Goal: Information Seeking & Learning: Find specific fact

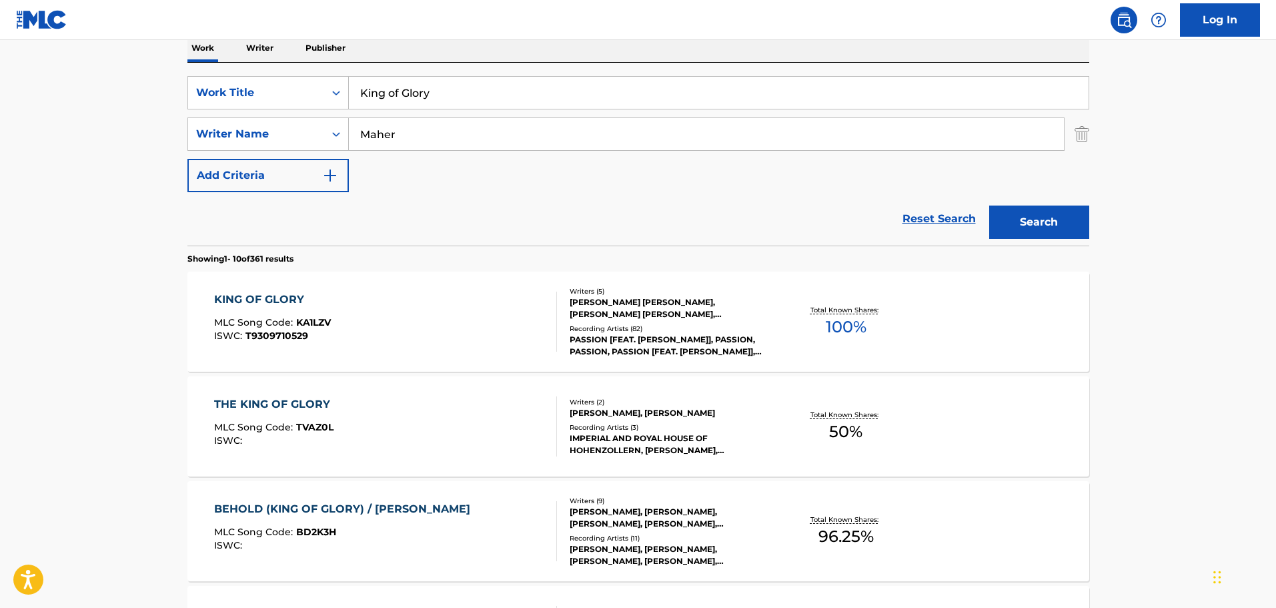
scroll to position [222, 0]
click at [666, 313] on div "[PERSON_NAME] [PERSON_NAME], [PERSON_NAME] [PERSON_NAME], [PERSON_NAME] III [PE…" at bounding box center [670, 307] width 201 height 24
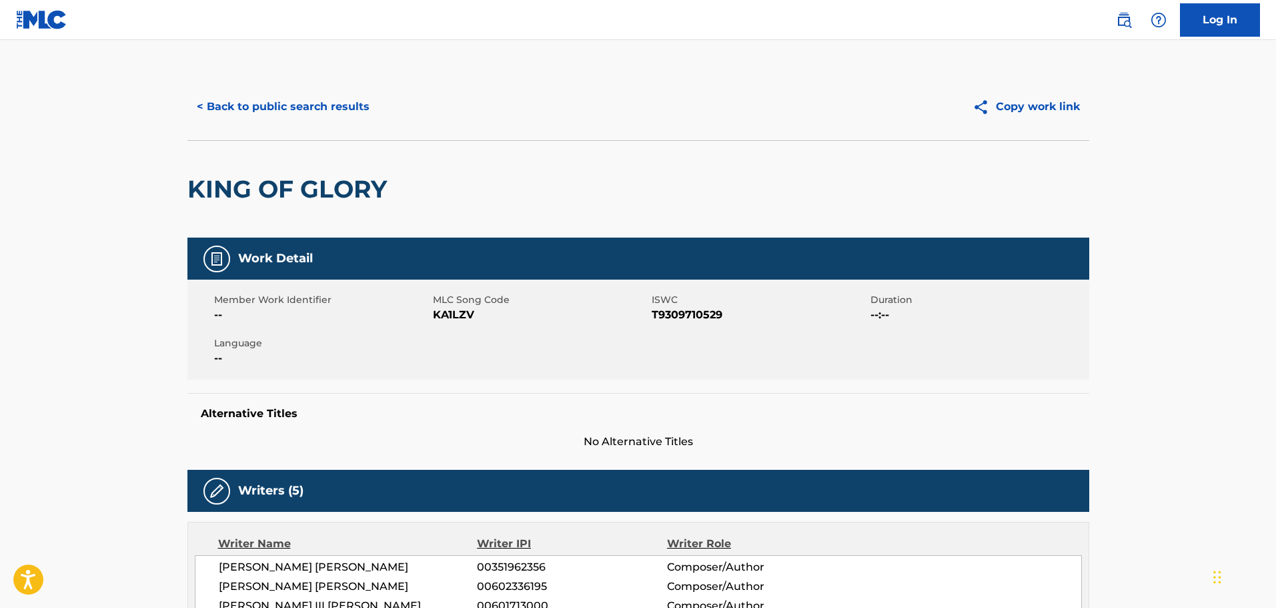
click at [270, 108] on button "< Back to public search results" at bounding box center [282, 106] width 191 height 33
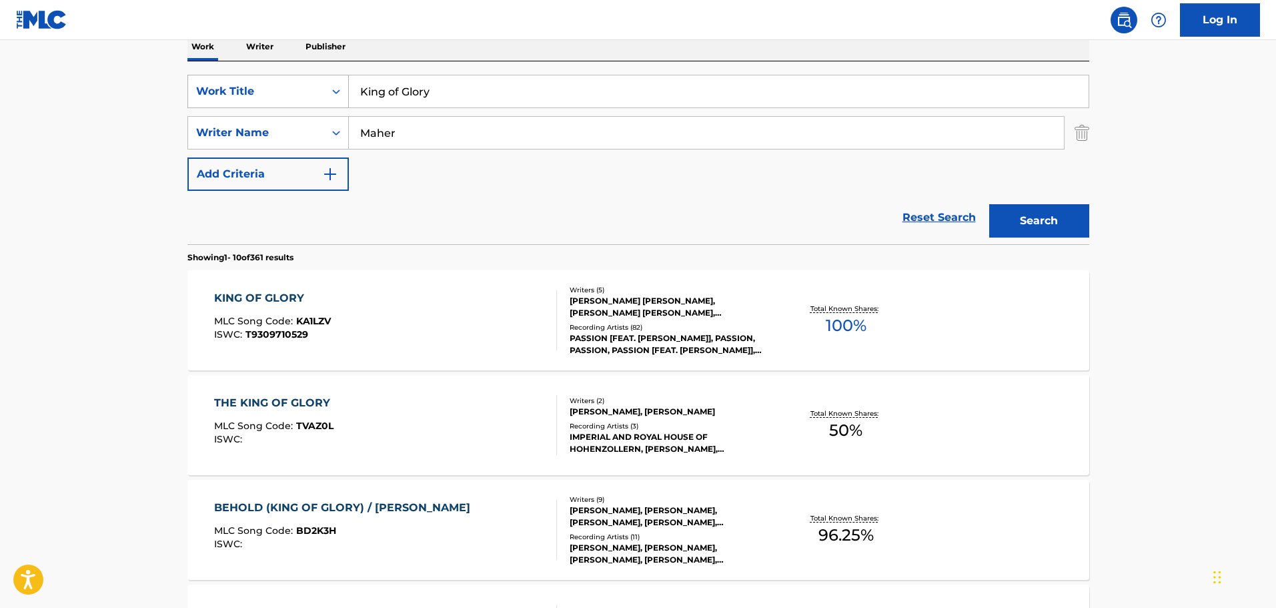
drag, startPoint x: 451, startPoint y: 90, endPoint x: 256, endPoint y: 99, distance: 194.9
click at [256, 99] on div "SearchWithCriteriab29976be-bbf6-4521-8a3d-05cdd9bc1c15 Work Title King of Glory" at bounding box center [638, 91] width 902 height 33
paste input "Son Of Heaven"
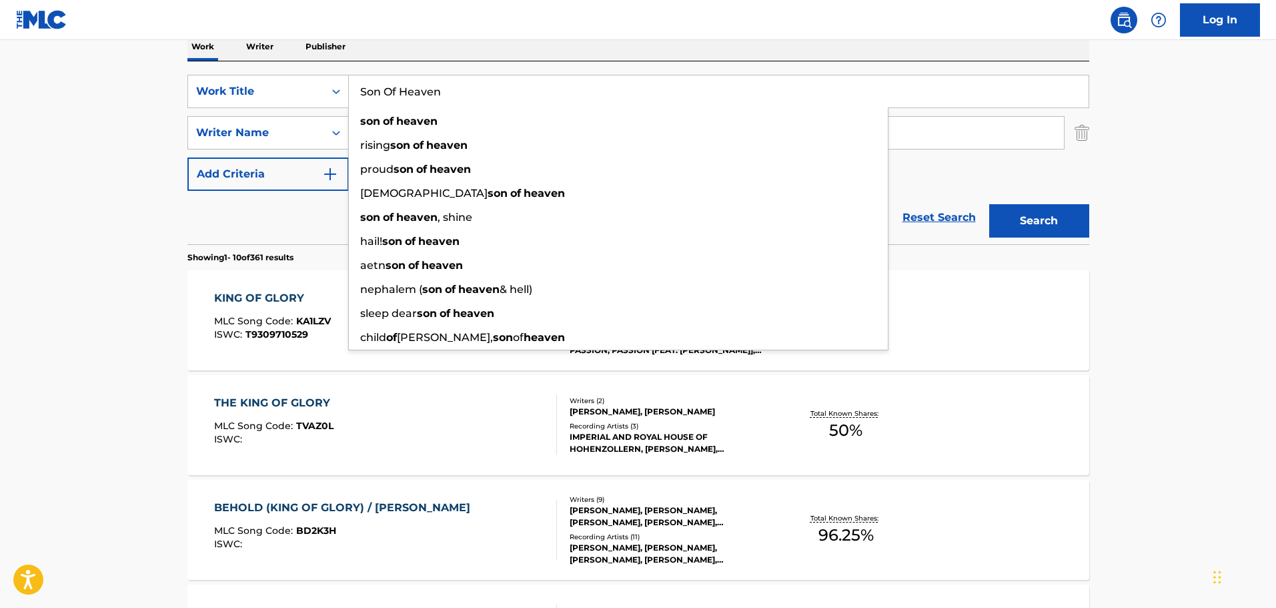
type input "Son Of Heaven"
click at [1046, 216] on button "Search" at bounding box center [1039, 220] width 100 height 33
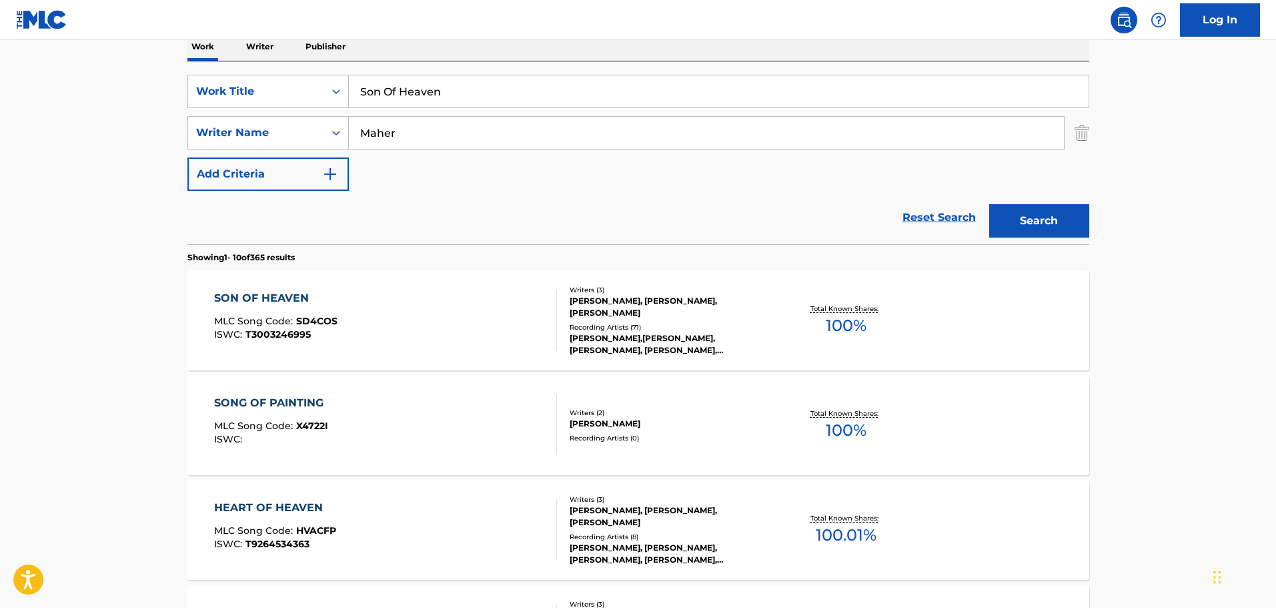
click at [628, 311] on div "[PERSON_NAME], [PERSON_NAME], [PERSON_NAME]" at bounding box center [670, 307] width 201 height 24
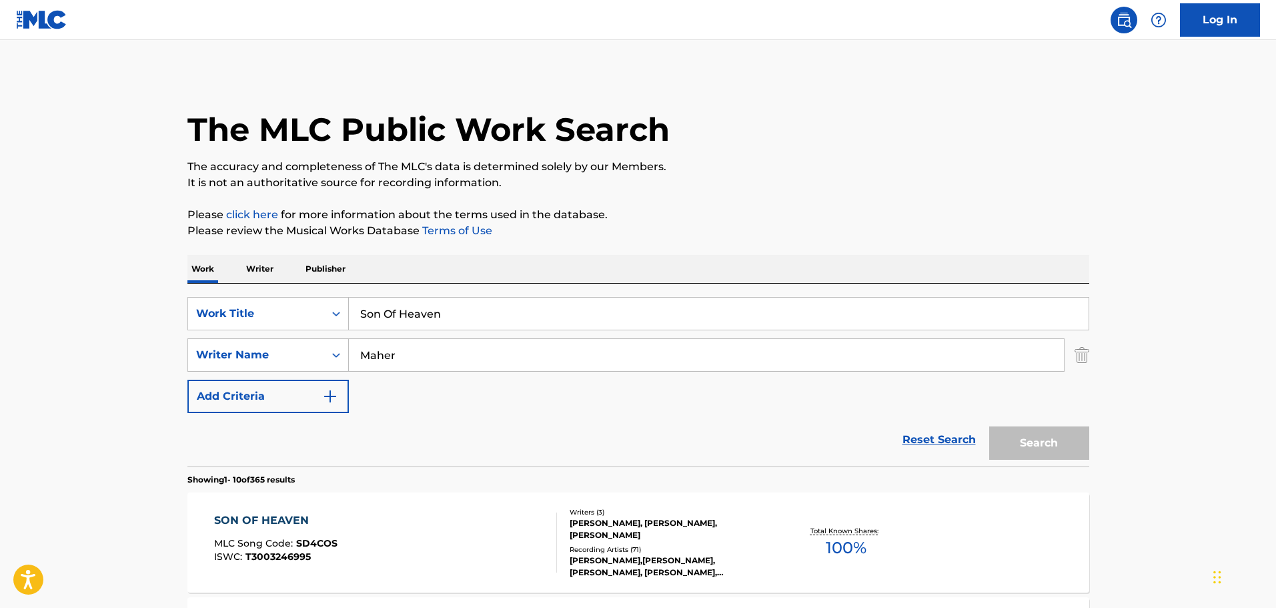
scroll to position [222, 0]
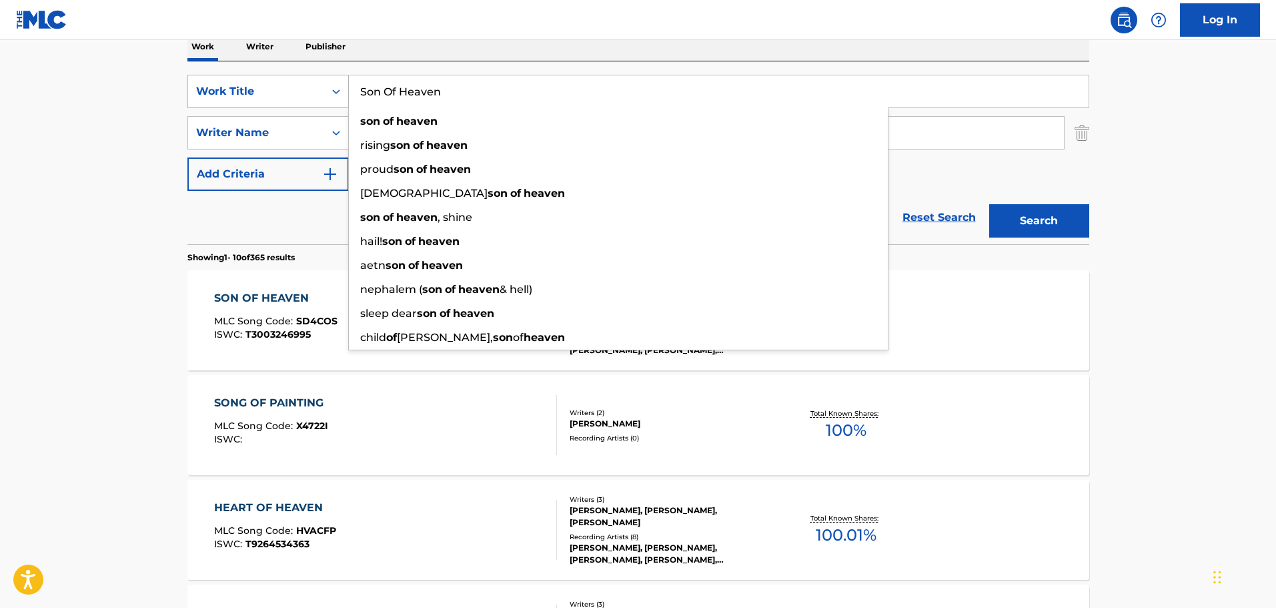
drag, startPoint x: 470, startPoint y: 95, endPoint x: 341, endPoint y: 95, distance: 129.4
click at [341, 95] on div "SearchWithCriteriab29976be-bbf6-4521-8a3d-05cdd9bc1c15 Work Title Son Of Heaven…" at bounding box center [638, 91] width 902 height 33
paste input "Hope For Everyone"
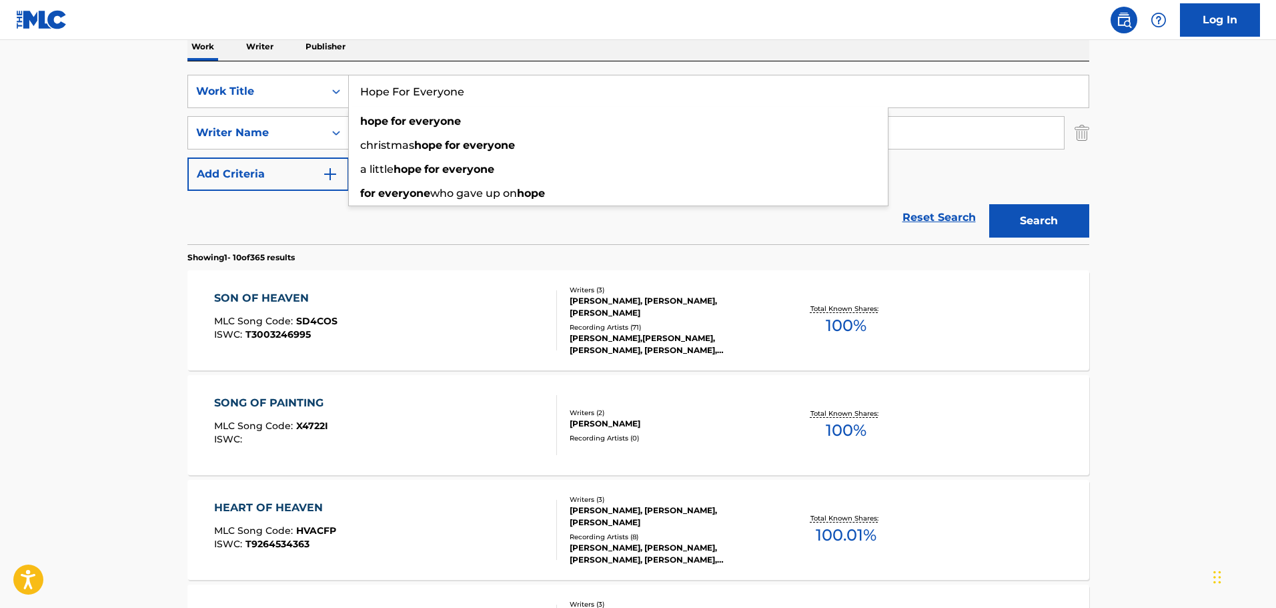
type input "Hope For Everyone"
click at [1032, 217] on button "Search" at bounding box center [1039, 220] width 100 height 33
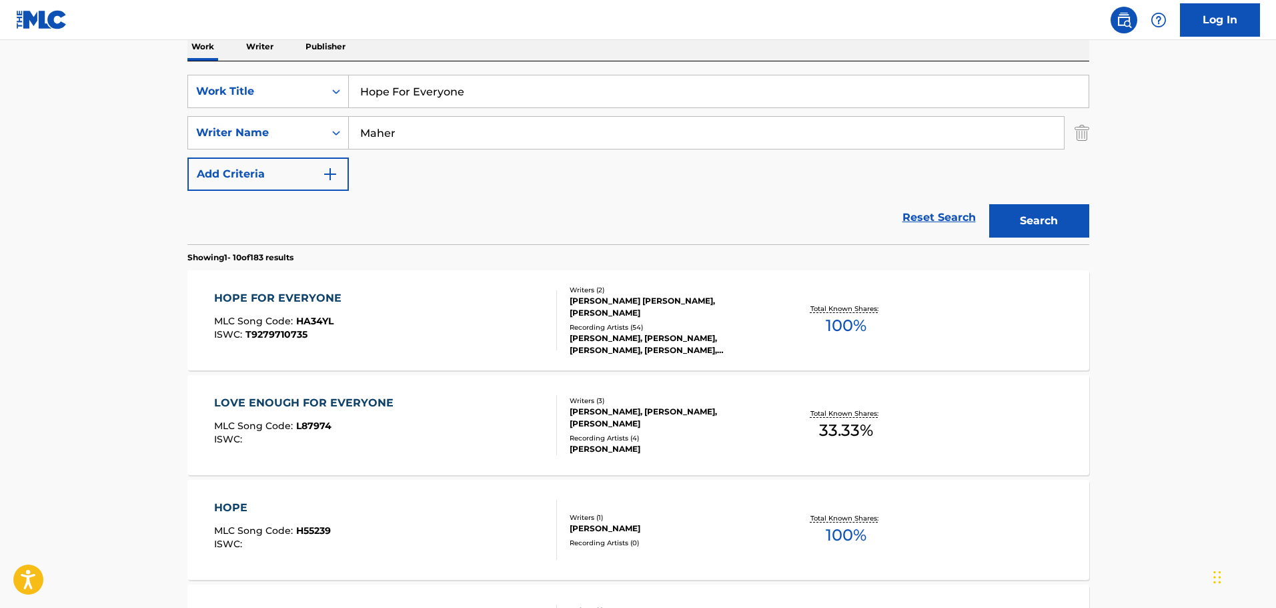
click at [614, 309] on div "[PERSON_NAME] [PERSON_NAME], [PERSON_NAME]" at bounding box center [670, 307] width 201 height 24
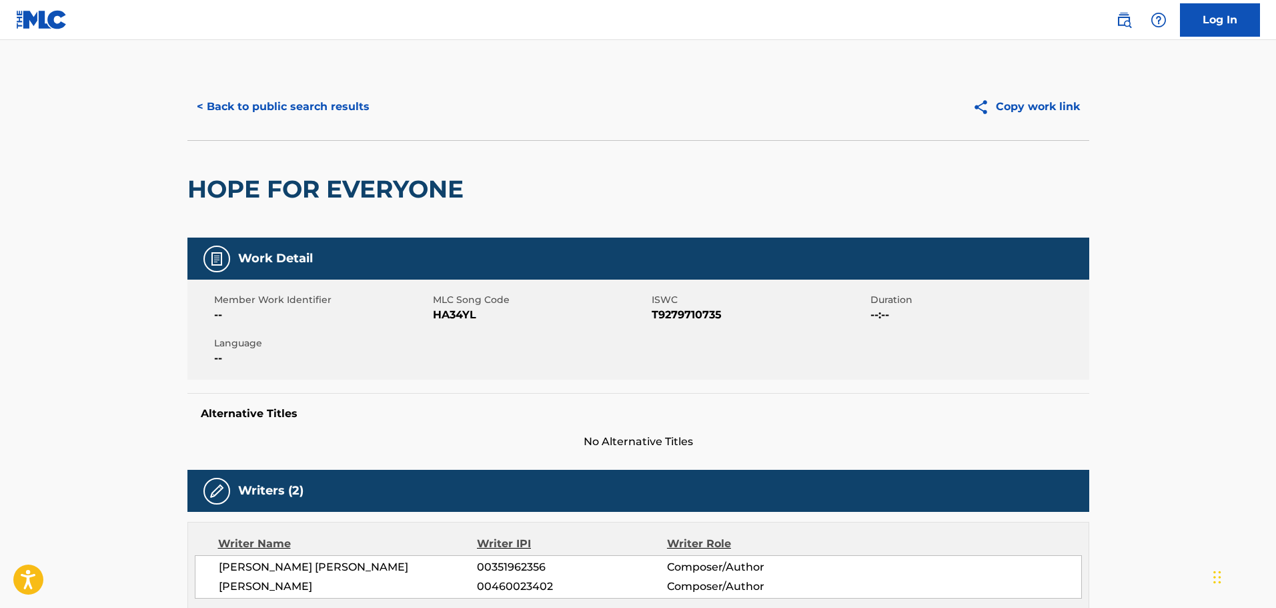
click at [230, 99] on button "< Back to public search results" at bounding box center [282, 106] width 191 height 33
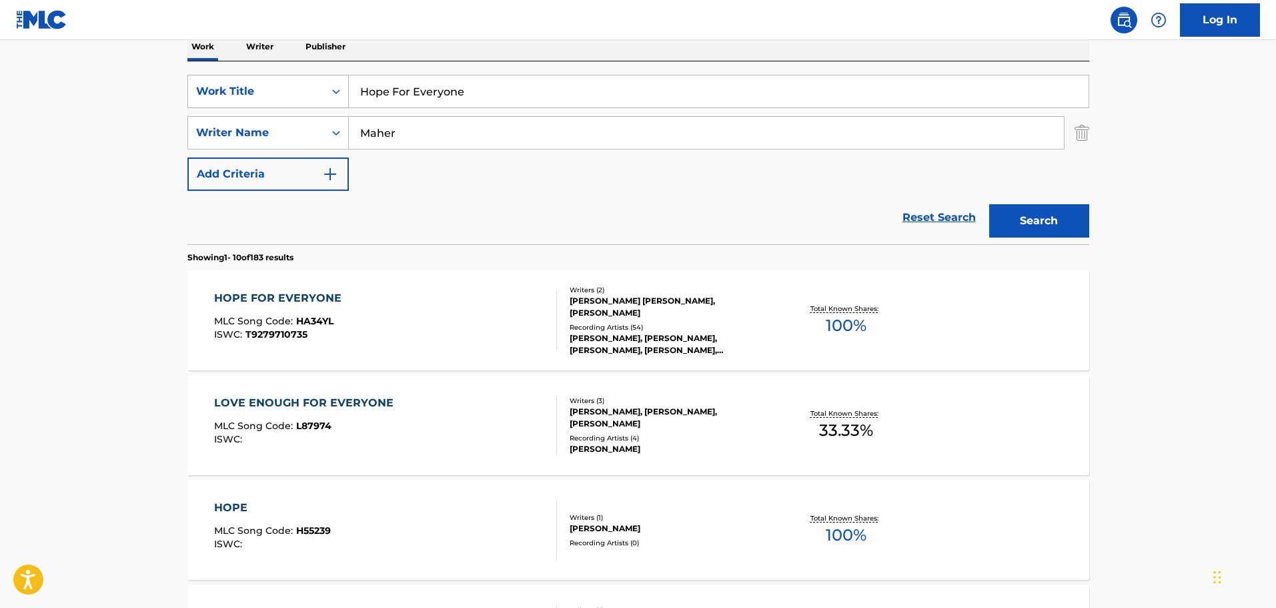
drag, startPoint x: 466, startPoint y: 89, endPoint x: 295, endPoint y: 89, distance: 170.7
click at [295, 89] on div "SearchWithCriteriab29976be-bbf6-4521-8a3d-05cdd9bc1c15 Work Title Hope For Ever…" at bounding box center [638, 91] width 902 height 33
paste input "e Shall Reign Forevermor"
type input "He Shall Reign Forevermore"
click at [1048, 229] on button "Search" at bounding box center [1039, 220] width 100 height 33
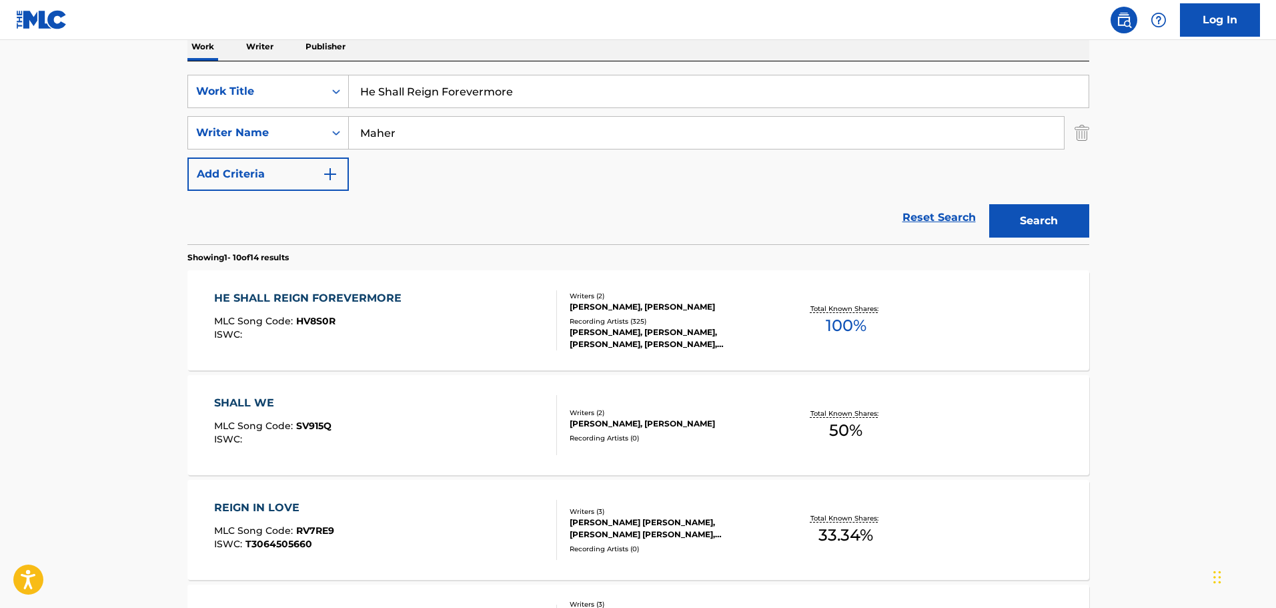
click at [650, 309] on div "[PERSON_NAME], [PERSON_NAME]" at bounding box center [670, 307] width 201 height 12
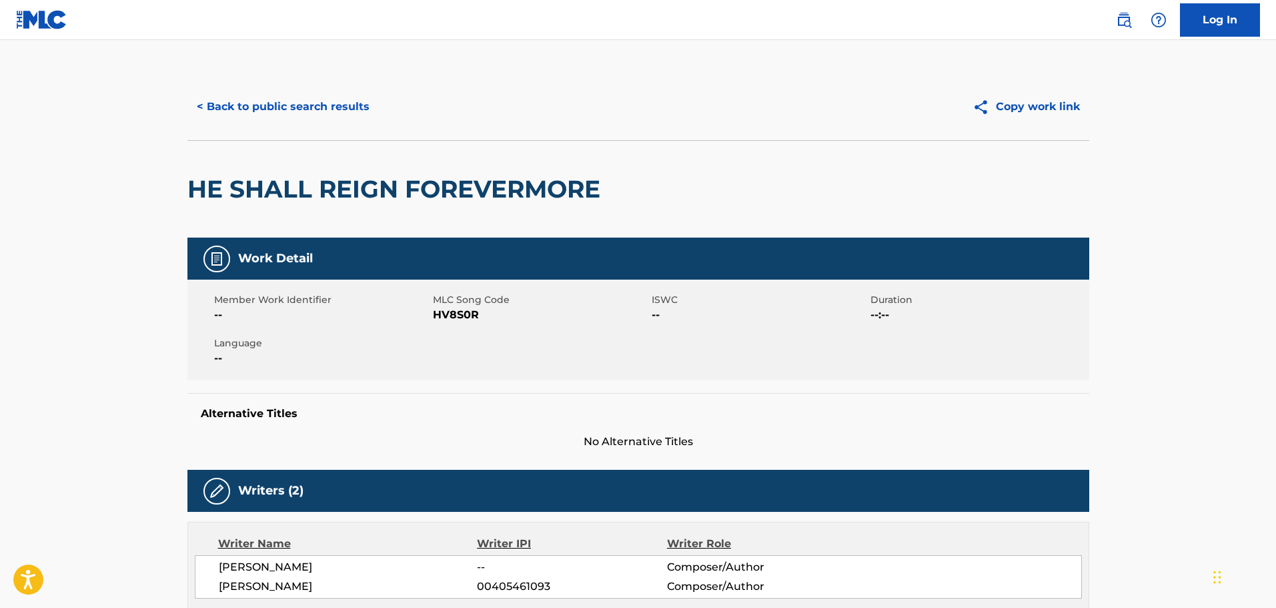
click at [279, 104] on button "< Back to public search results" at bounding box center [282, 106] width 191 height 33
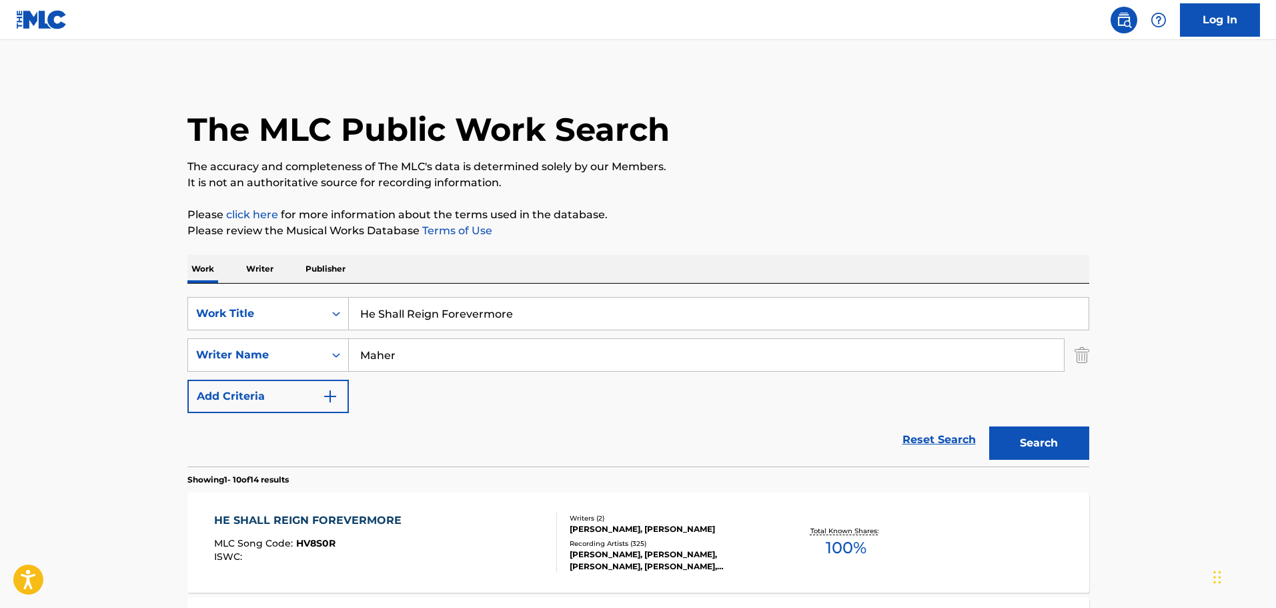
scroll to position [222, 0]
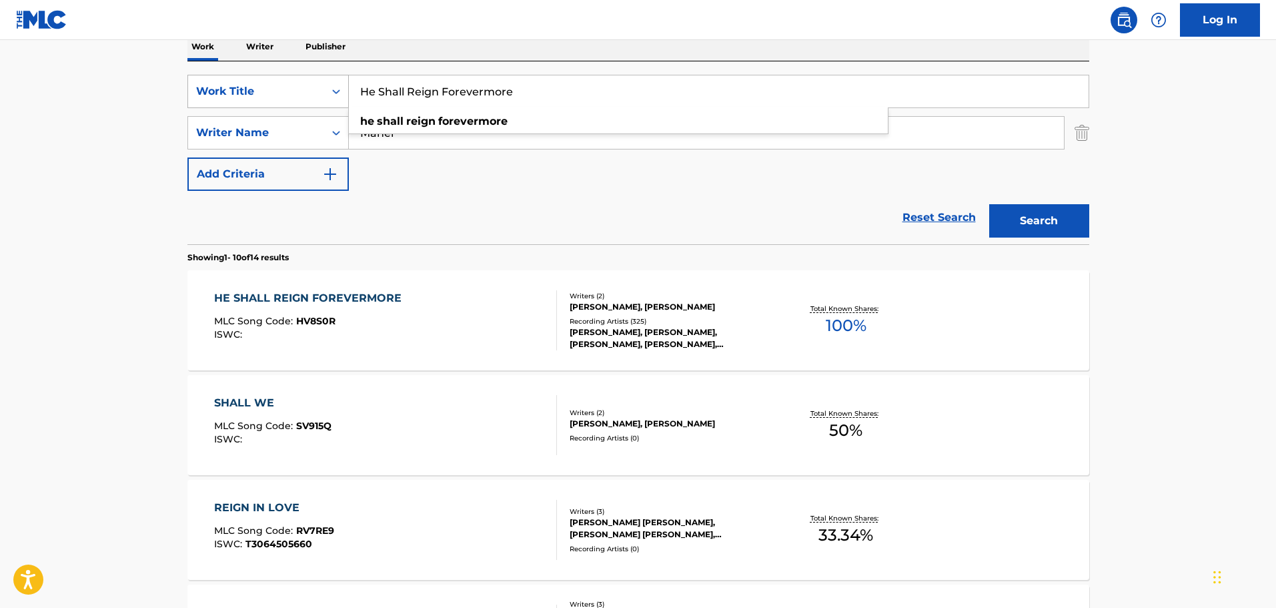
drag, startPoint x: 382, startPoint y: 97, endPoint x: 243, endPoint y: 100, distance: 138.8
click at [243, 100] on div "SearchWithCriteriab29976be-bbf6-4521-8a3d-05cdd9bc1c15 Work Title He Shall Reig…" at bounding box center [638, 91] width 902 height 33
paste input "[MEDICAL_DATA] Because He Lives"
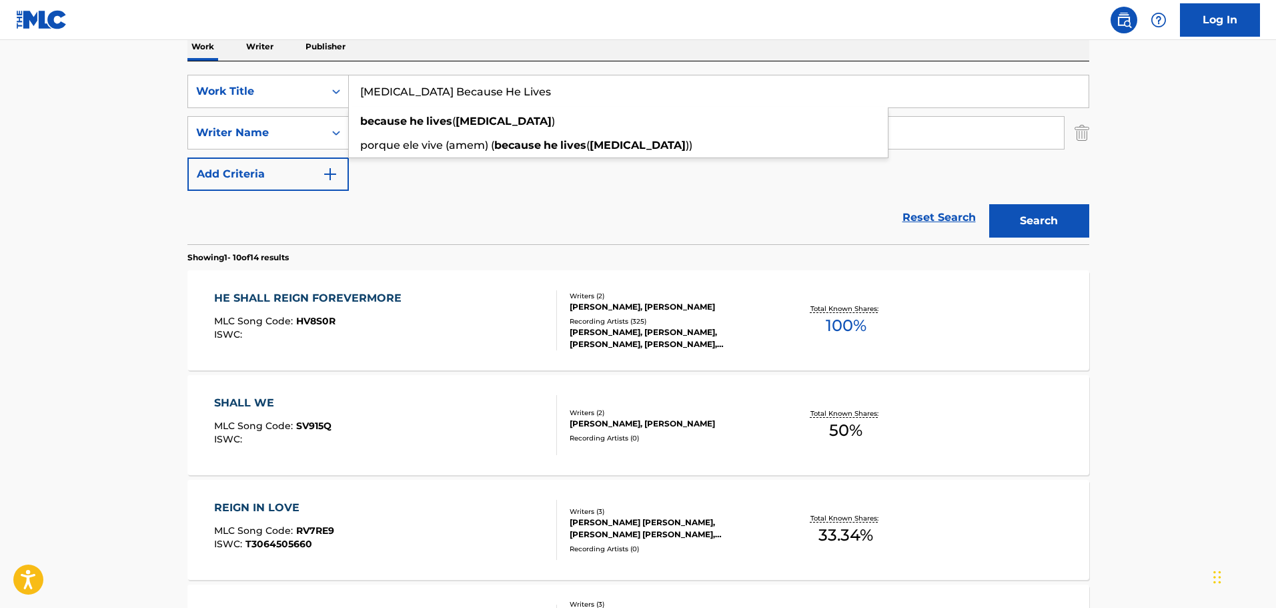
type input "[MEDICAL_DATA] Because He Lives"
click at [1019, 209] on button "Search" at bounding box center [1039, 220] width 100 height 33
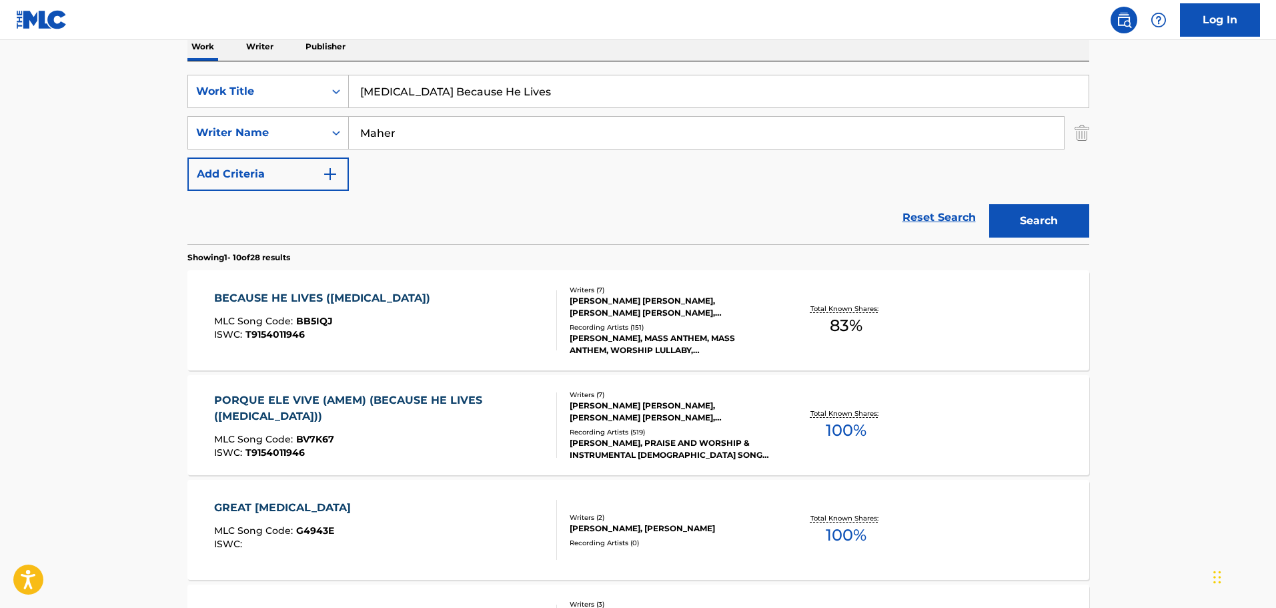
click at [625, 301] on div "[PERSON_NAME] [PERSON_NAME], [PERSON_NAME] [PERSON_NAME], [PERSON_NAME], [PERSO…" at bounding box center [670, 307] width 201 height 24
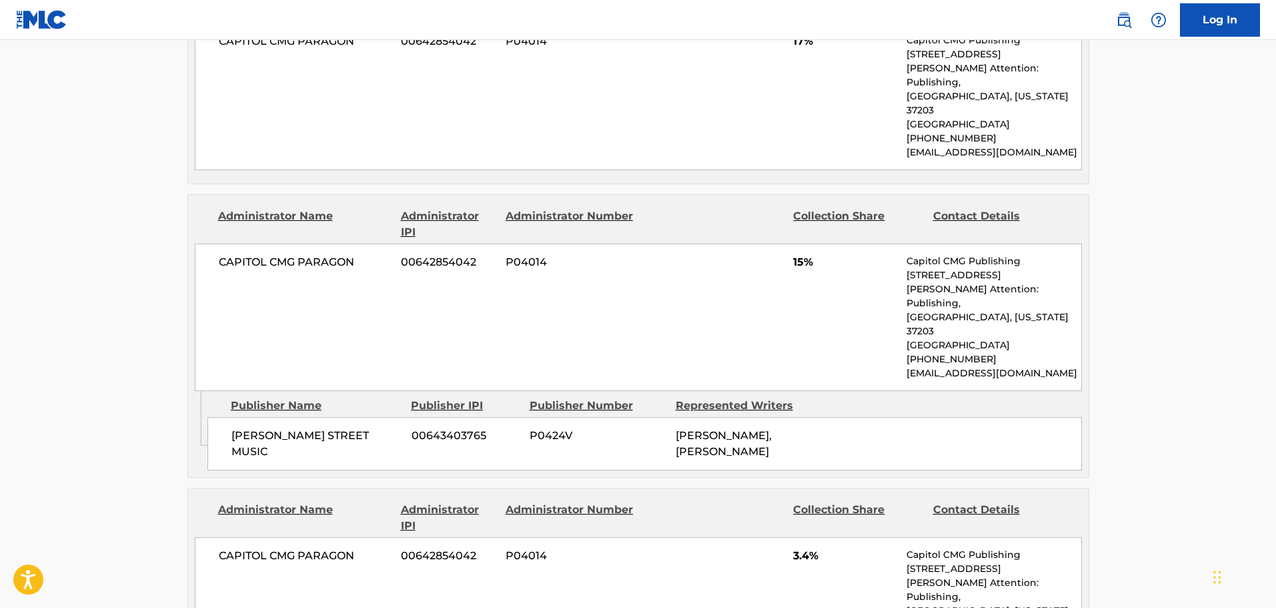
scroll to position [667, 0]
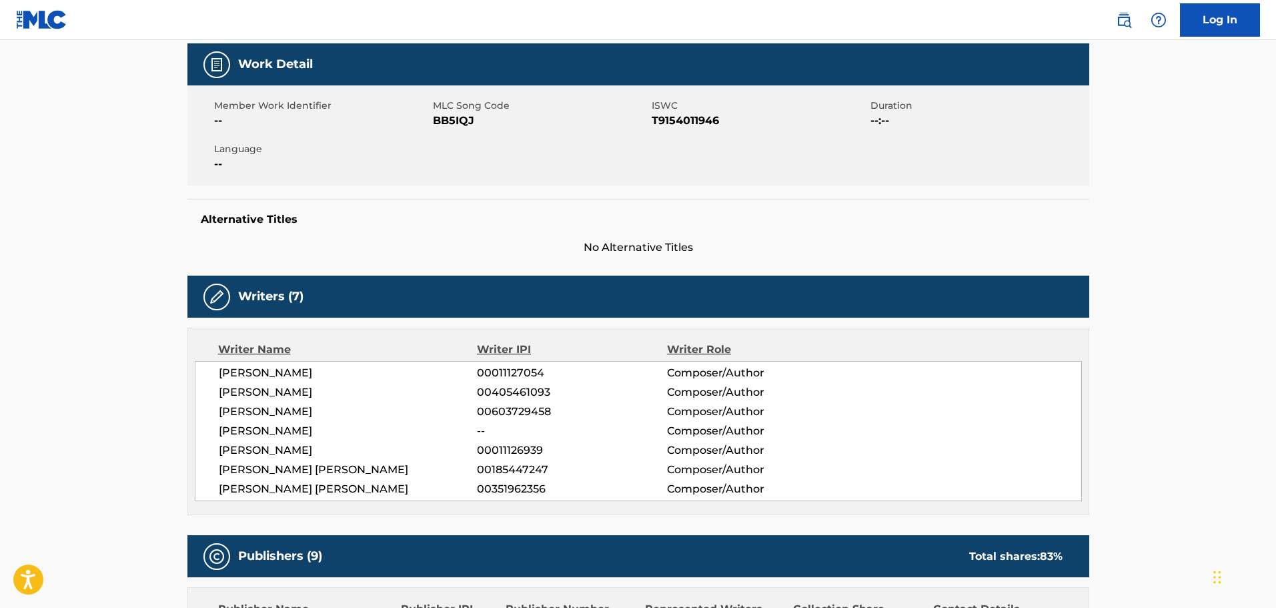
scroll to position [333, 0]
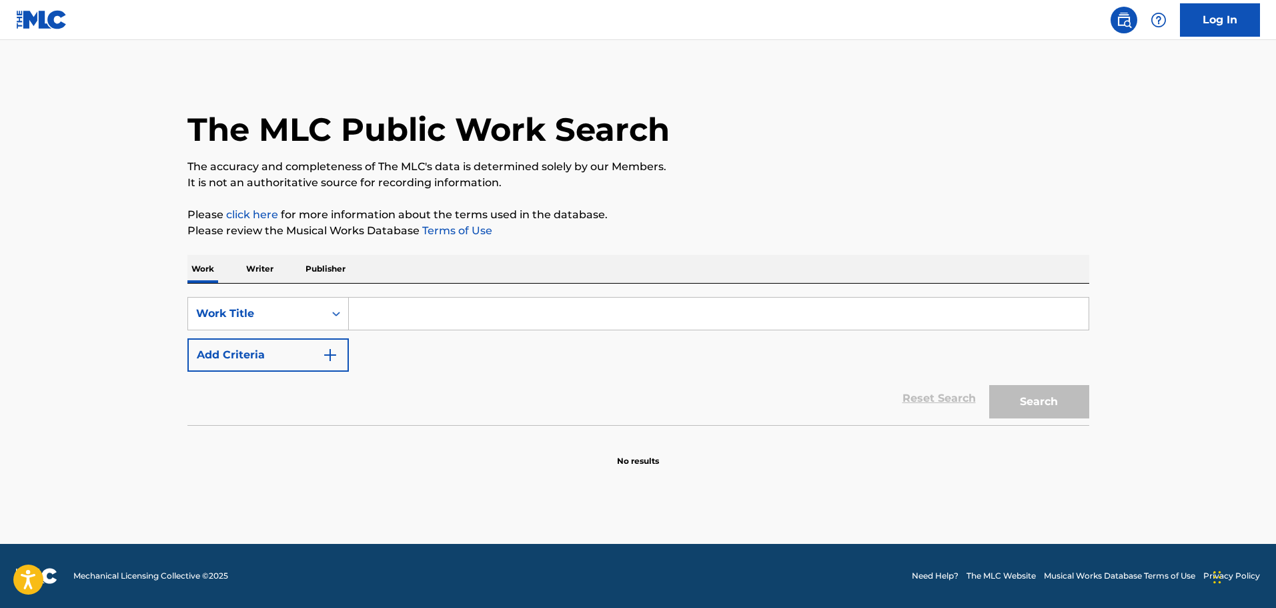
click at [460, 321] on input "Search Form" at bounding box center [719, 313] width 740 height 32
click at [392, 314] on input "Search Form" at bounding box center [719, 313] width 740 height 32
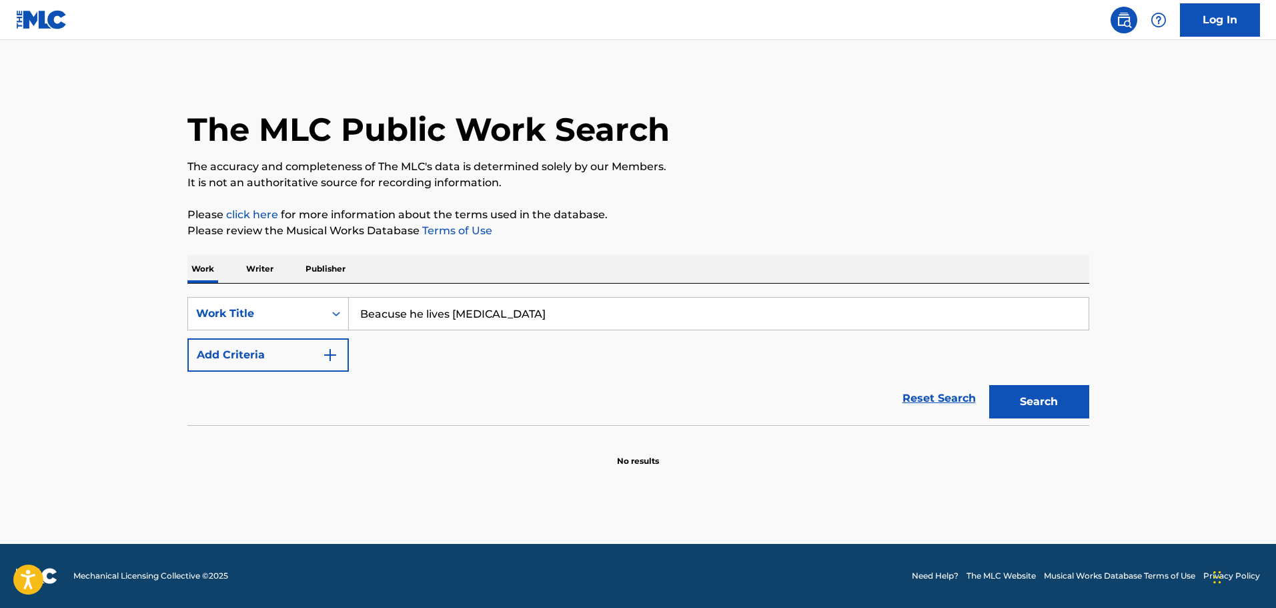
click at [378, 314] on input "Beacuse he lives [MEDICAL_DATA]" at bounding box center [719, 313] width 740 height 32
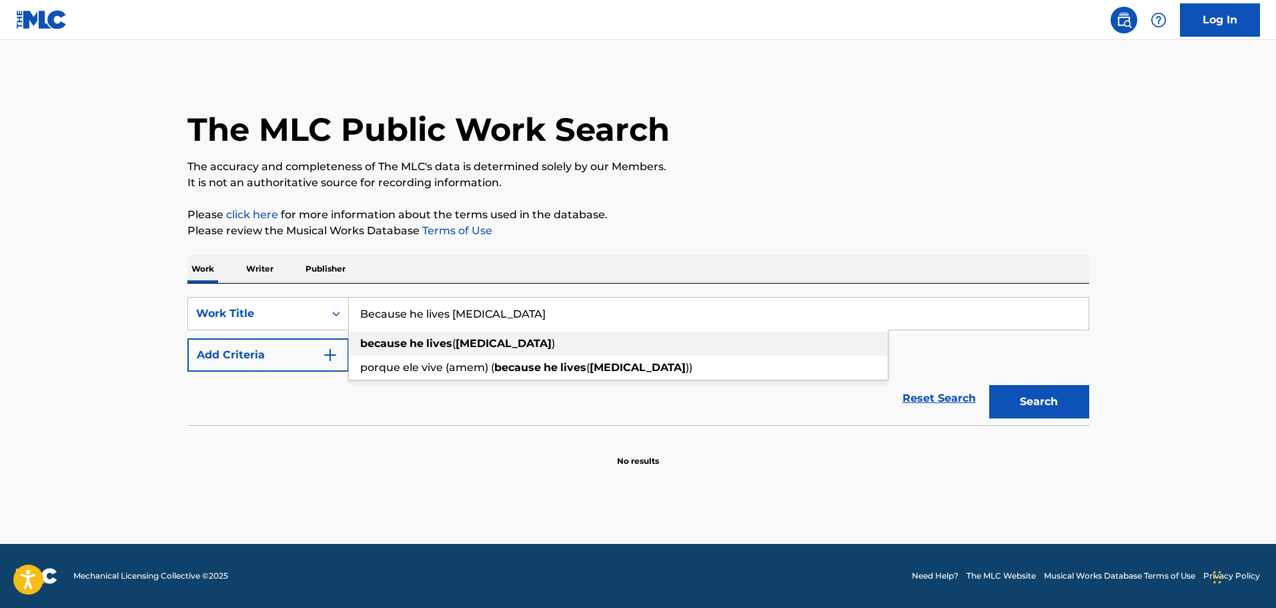
click at [411, 341] on strong "he" at bounding box center [416, 343] width 14 height 13
type input "because he lives ([MEDICAL_DATA])"
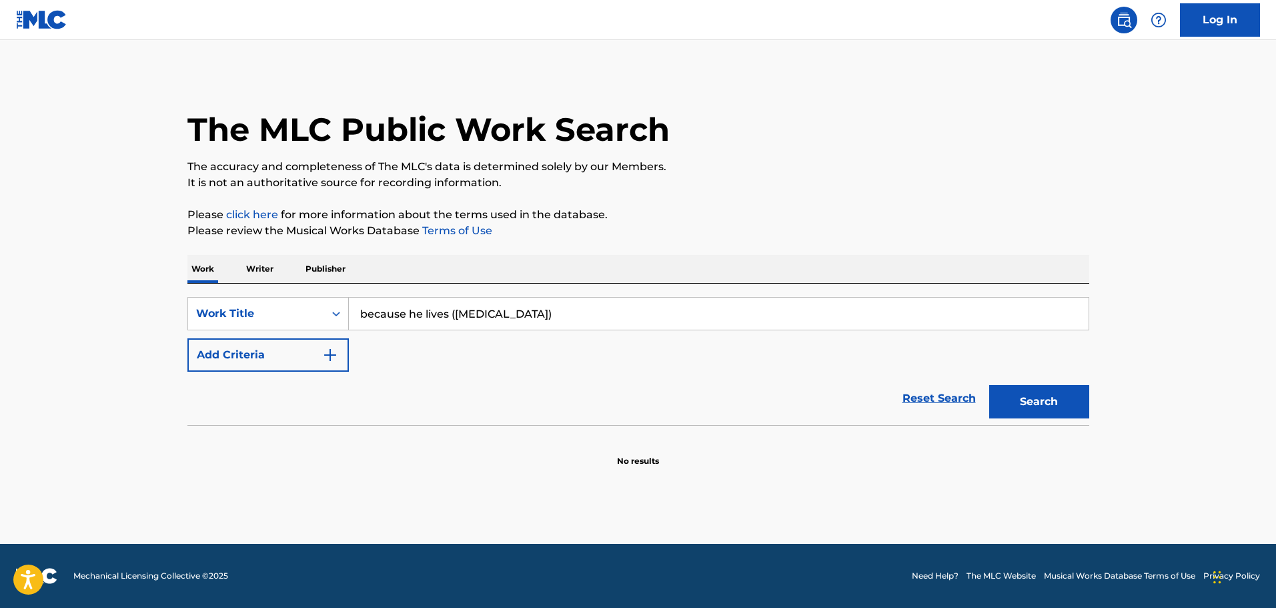
click at [309, 363] on button "Add Criteria" at bounding box center [267, 354] width 161 height 33
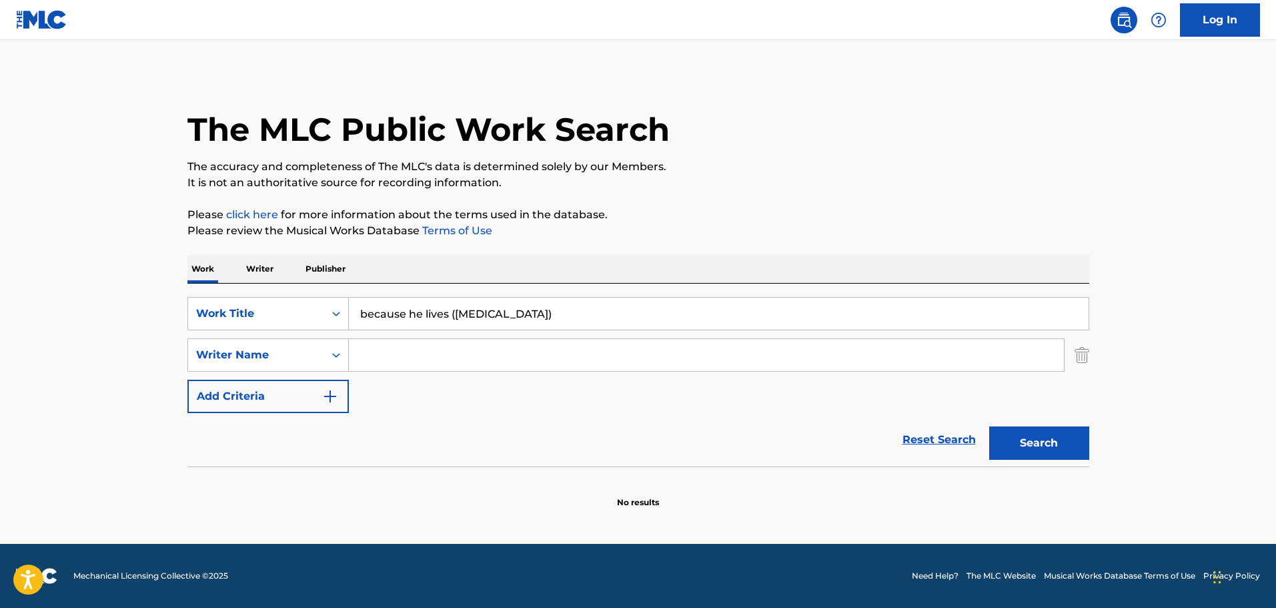
click at [412, 353] on input "Search Form" at bounding box center [706, 355] width 715 height 32
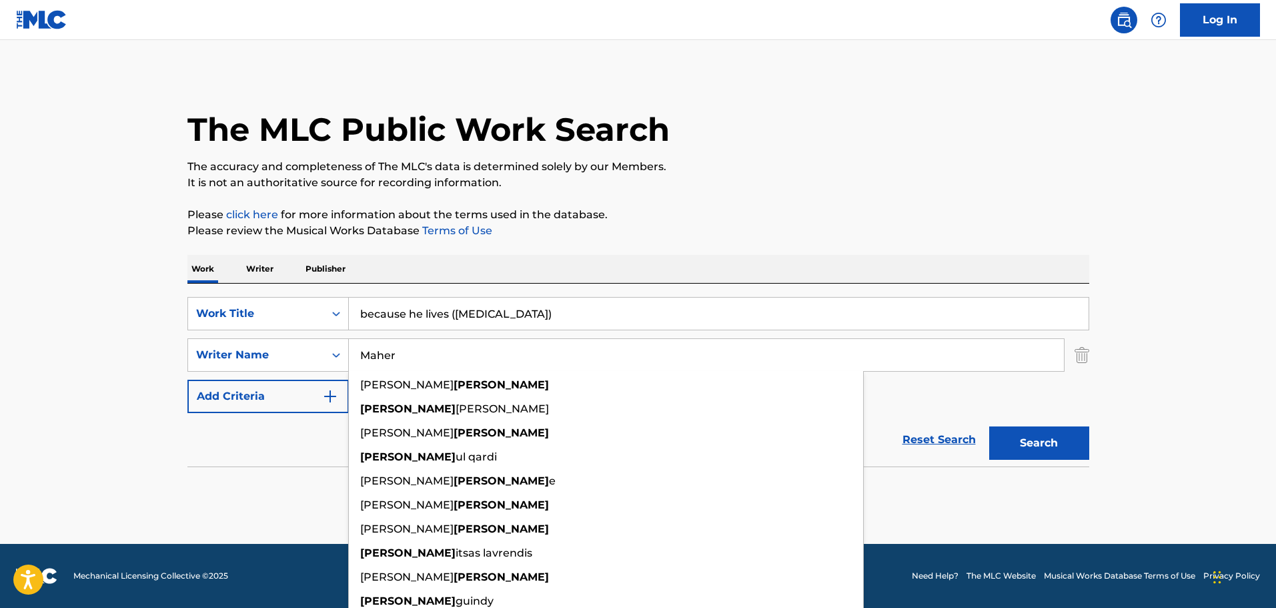
type input "Maher"
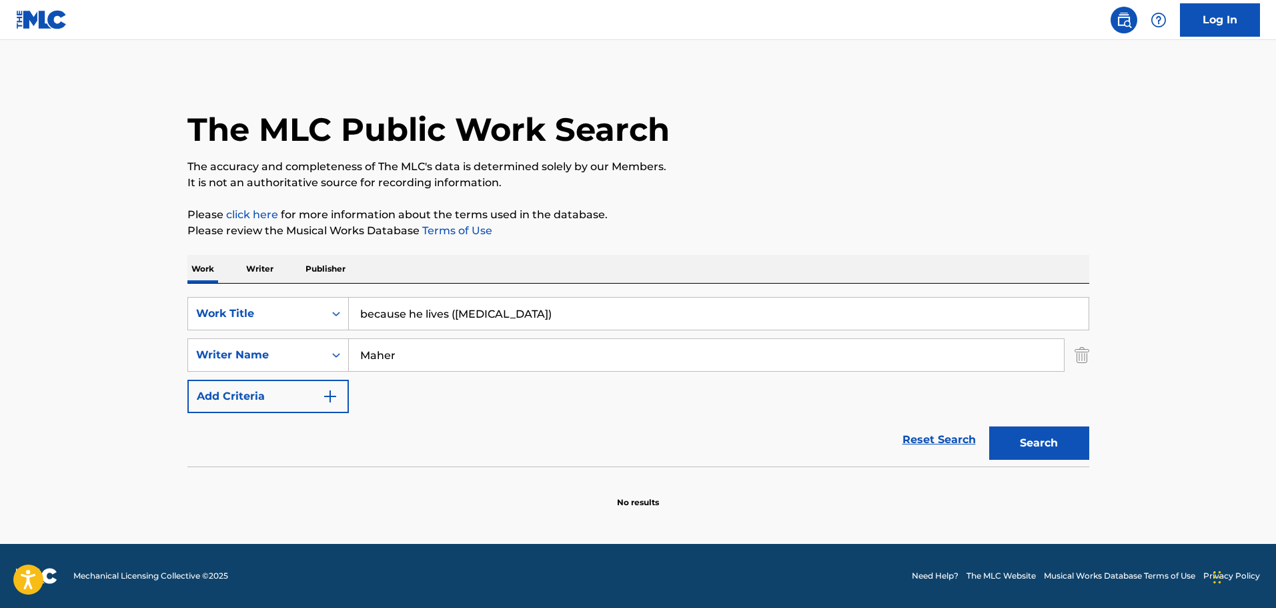
click at [726, 221] on p "Please click here for more information about the terms used in the database." at bounding box center [638, 215] width 902 height 16
click at [1003, 438] on button "Search" at bounding box center [1039, 442] width 100 height 33
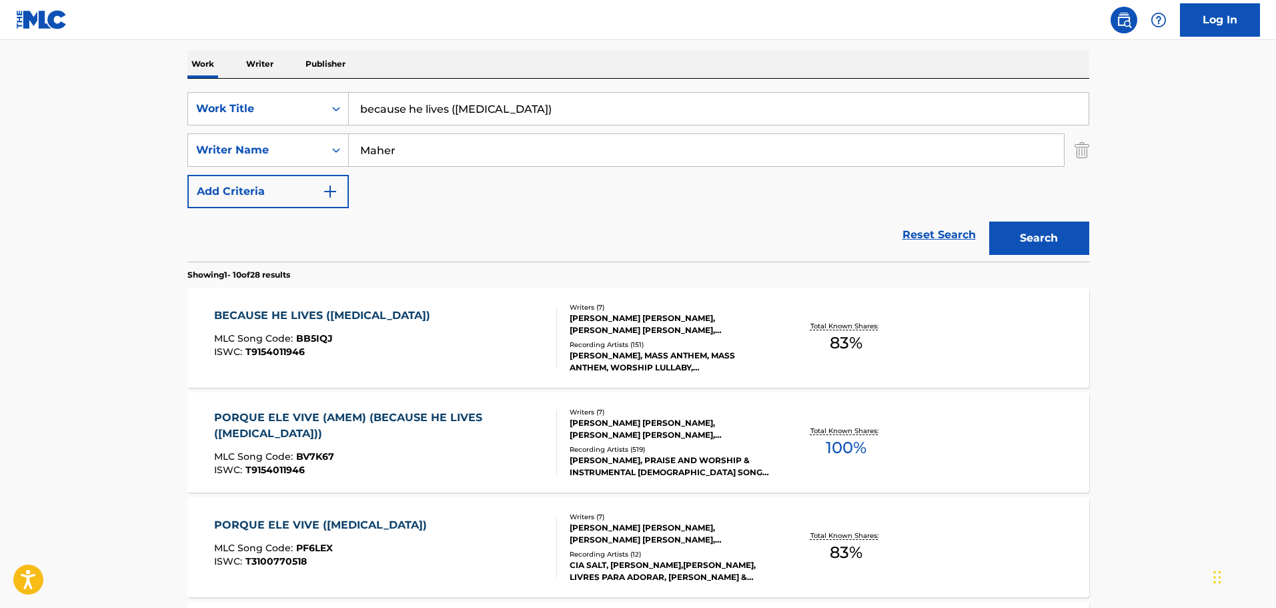
scroll to position [222, 0]
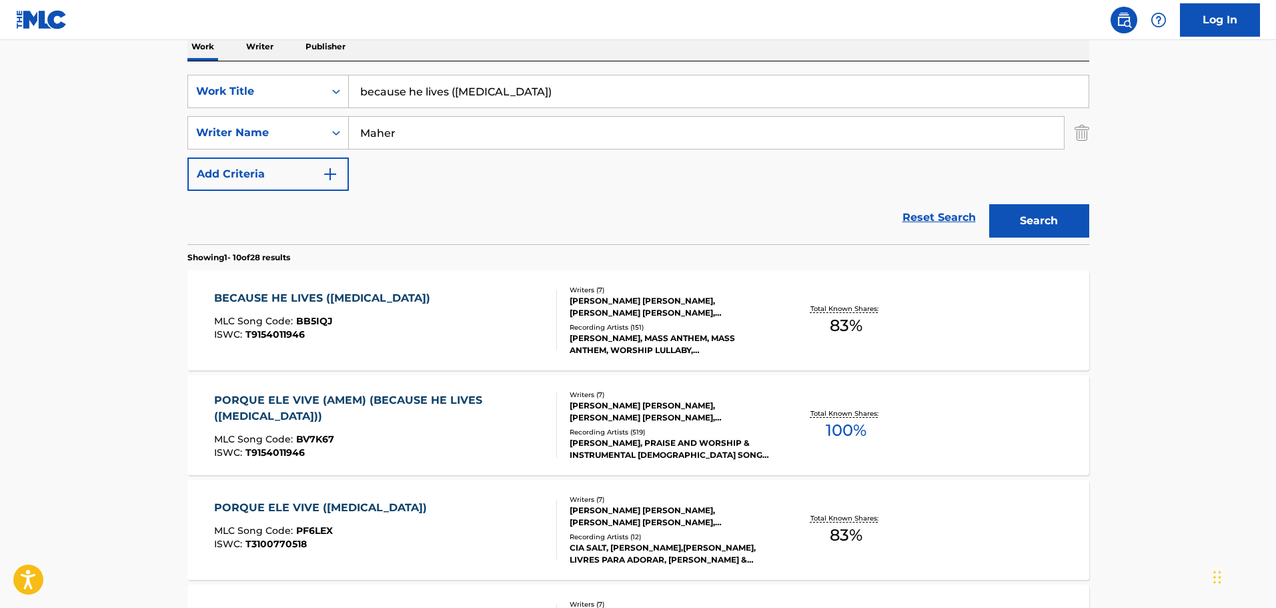
click at [642, 312] on div "[PERSON_NAME] [PERSON_NAME], [PERSON_NAME] [PERSON_NAME], [PERSON_NAME], [PERSO…" at bounding box center [670, 307] width 201 height 24
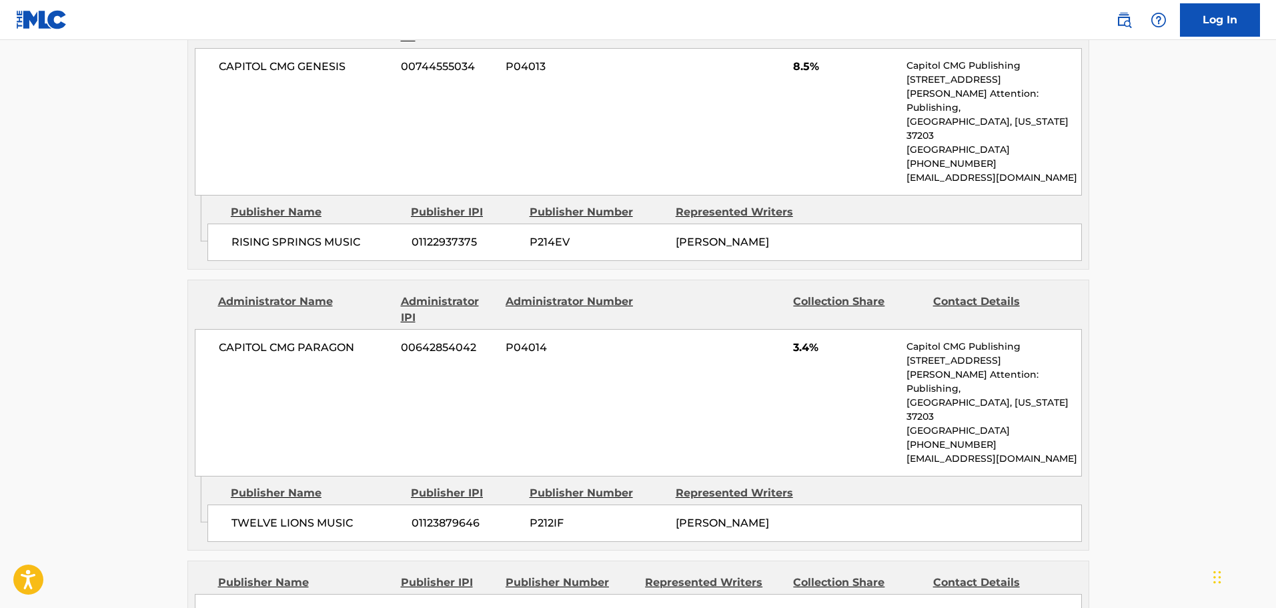
scroll to position [2334, 0]
